Goal: Task Accomplishment & Management: Manage account settings

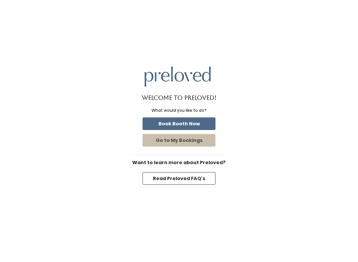
click at [176, 128] on button "Book Booth Now" at bounding box center [179, 123] width 73 height 13
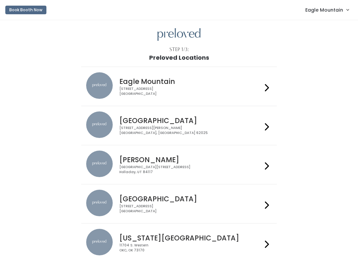
click at [328, 13] on span "Eagle Mountain" at bounding box center [324, 9] width 38 height 7
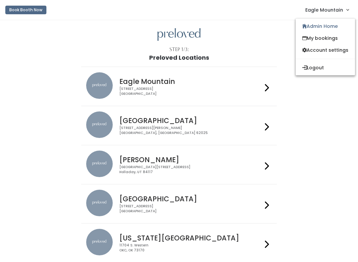
click at [315, 40] on link "My bookings" at bounding box center [325, 38] width 59 height 12
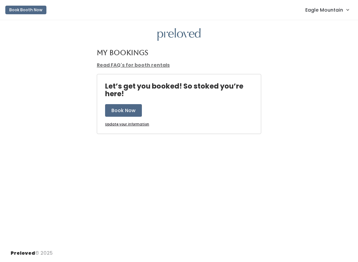
click at [21, 13] on button "Book Booth Now" at bounding box center [25, 10] width 41 height 9
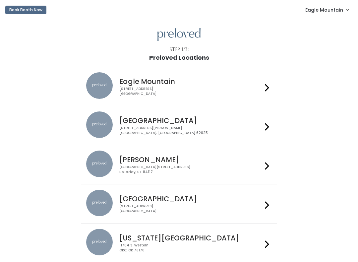
click at [330, 12] on span "Eagle Mountain" at bounding box center [324, 9] width 38 height 7
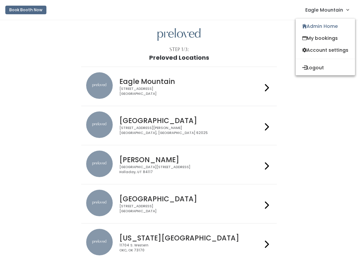
click at [318, 25] on link "Admin Home" at bounding box center [325, 26] width 59 height 12
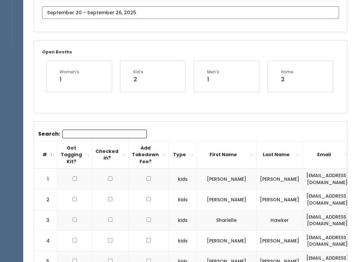
click at [237, 13] on input "text" at bounding box center [190, 13] width 297 height 13
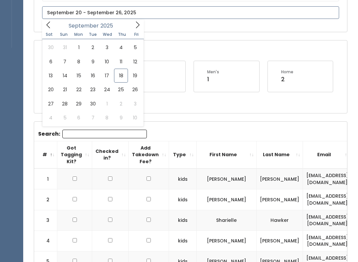
scroll to position [90, 0]
type input "[DATE] to [DATE]"
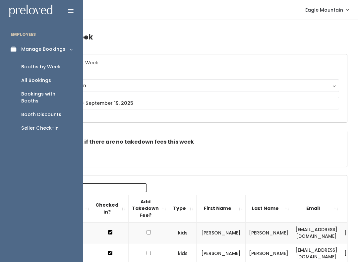
click at [52, 111] on div "Booth Discounts" at bounding box center [41, 114] width 40 height 7
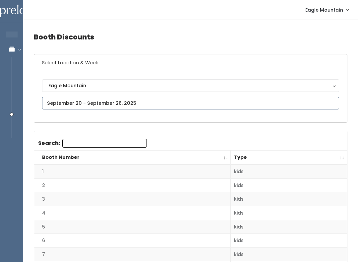
click at [267, 104] on input "text" at bounding box center [190, 103] width 297 height 13
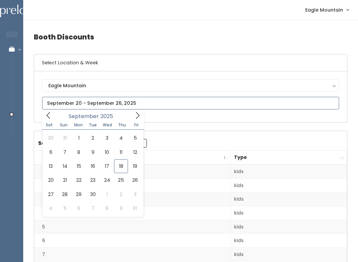
type input "[DATE] to [DATE]"
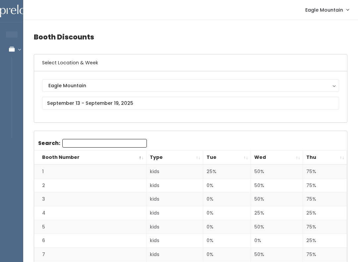
click at [342, 159] on th "Thu" at bounding box center [325, 157] width 44 height 14
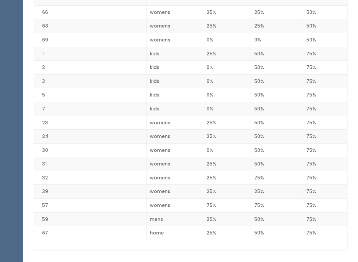
scroll to position [890, 0]
